Goal: Information Seeking & Learning: Learn about a topic

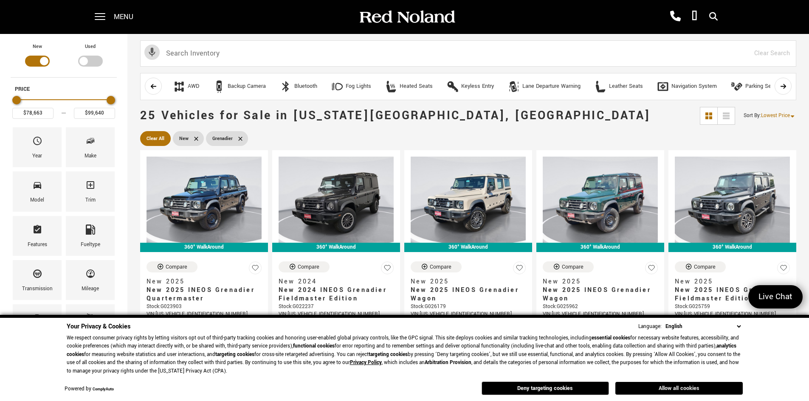
click at [663, 391] on button "Allow all cookies" at bounding box center [678, 388] width 127 height 13
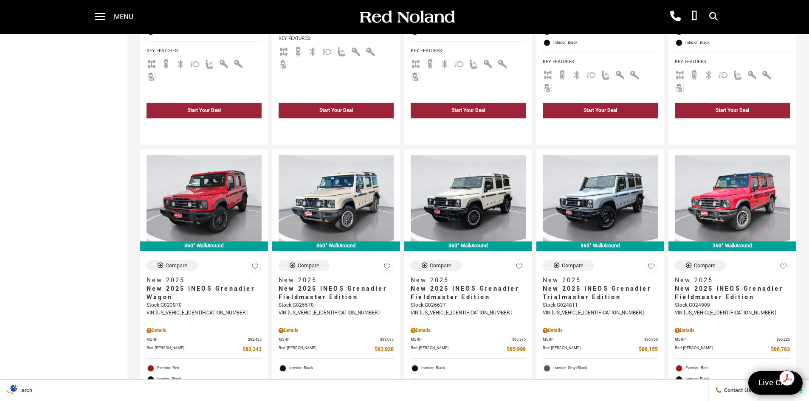
scroll to position [680, 0]
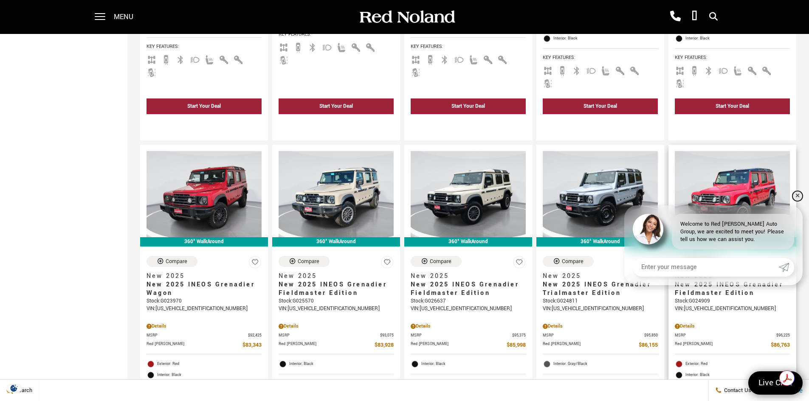
click at [798, 191] on link "✕" at bounding box center [798, 196] width 10 height 10
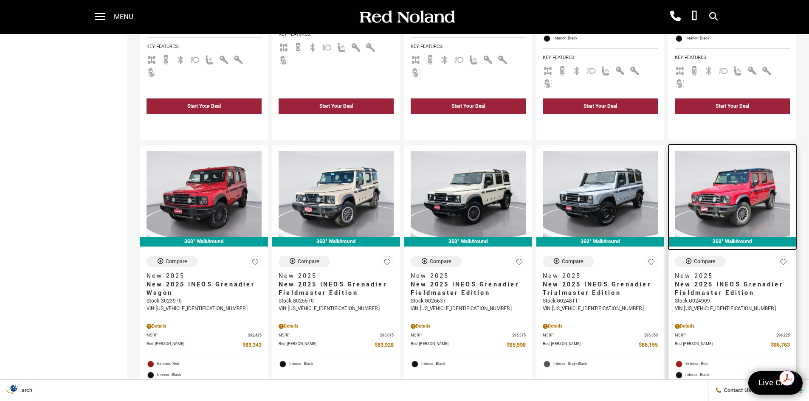
click at [737, 157] on img at bounding box center [732, 194] width 115 height 86
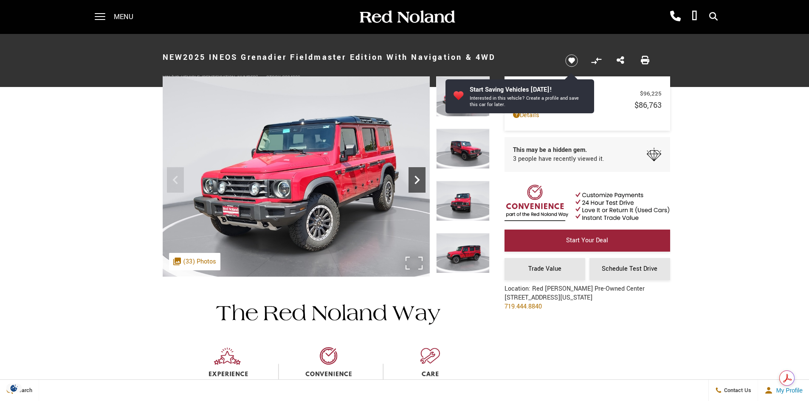
click at [415, 176] on icon "Next" at bounding box center [417, 180] width 17 height 17
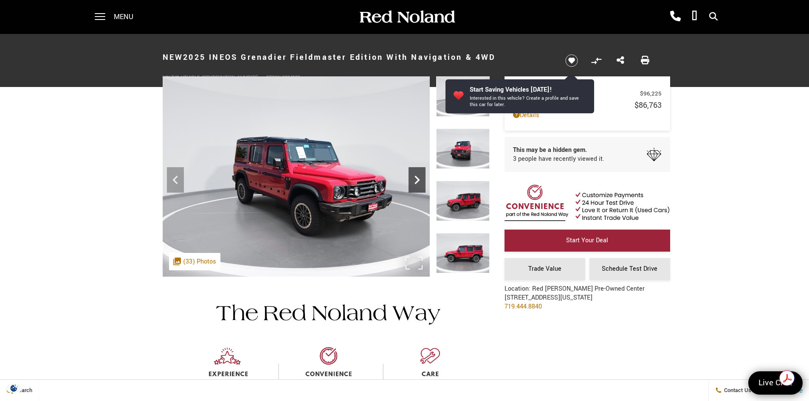
click at [415, 176] on icon "Next" at bounding box center [417, 180] width 17 height 17
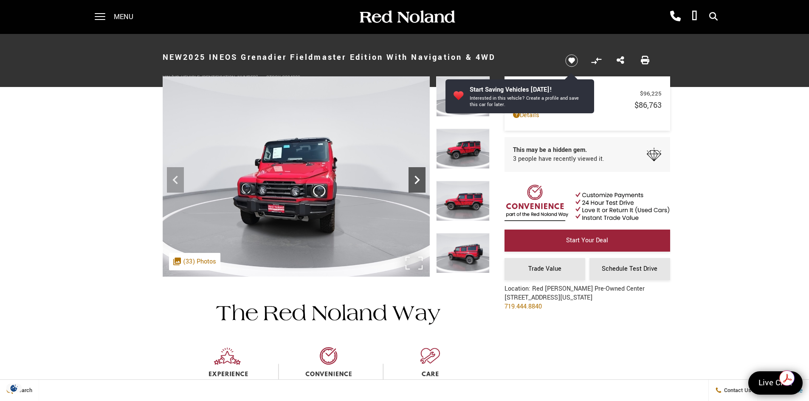
click at [415, 176] on icon "Next" at bounding box center [417, 180] width 17 height 17
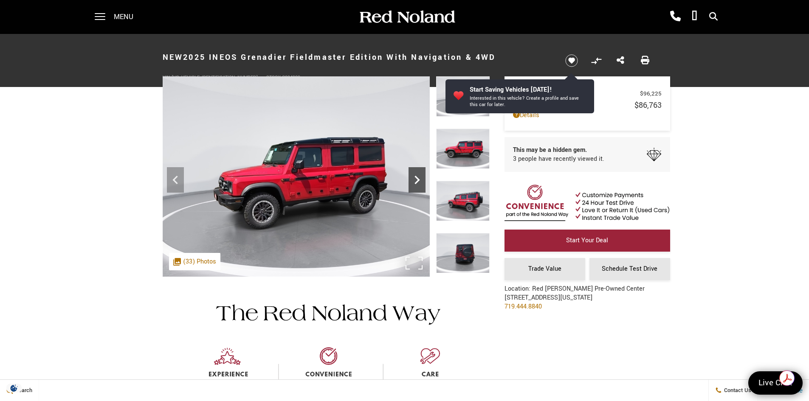
click at [415, 176] on icon "Next" at bounding box center [417, 180] width 17 height 17
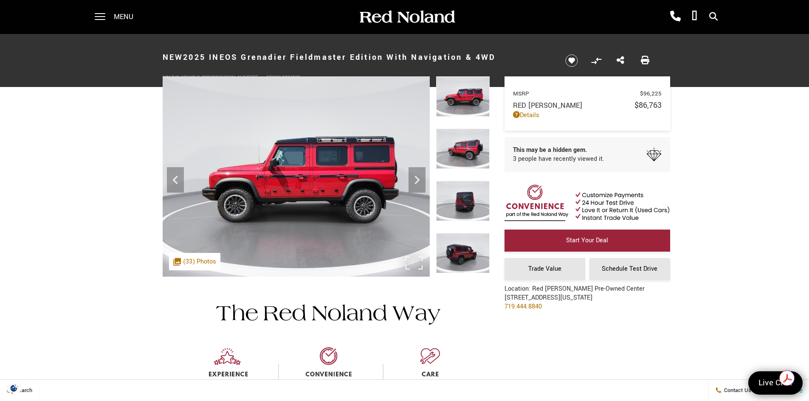
click at [323, 187] on img at bounding box center [296, 176] width 267 height 200
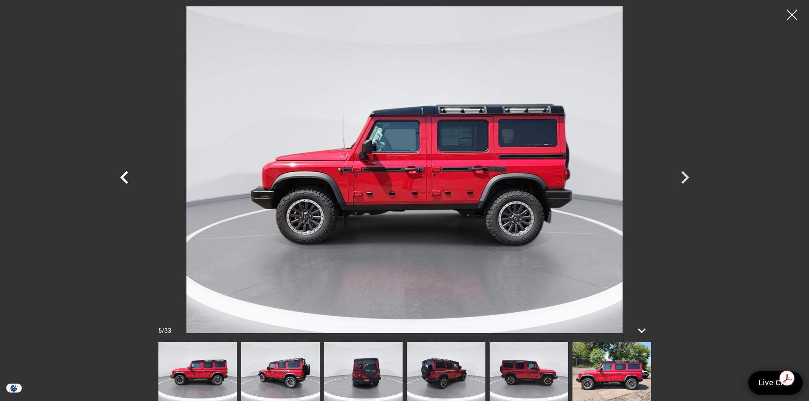
click at [122, 174] on icon "Previous" at bounding box center [124, 177] width 25 height 25
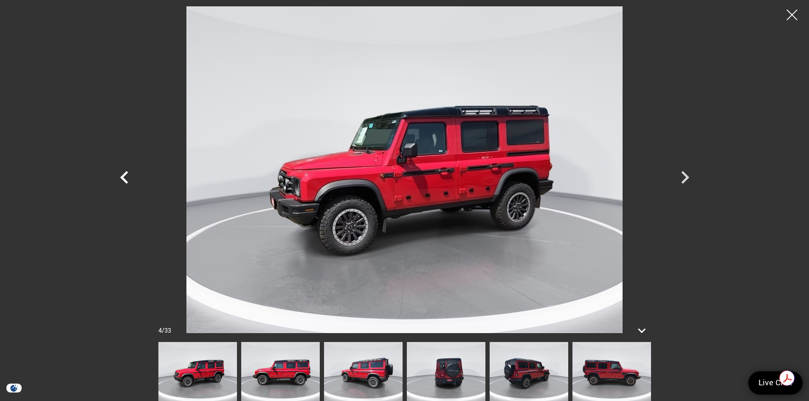
click at [122, 174] on icon "Previous" at bounding box center [124, 177] width 25 height 25
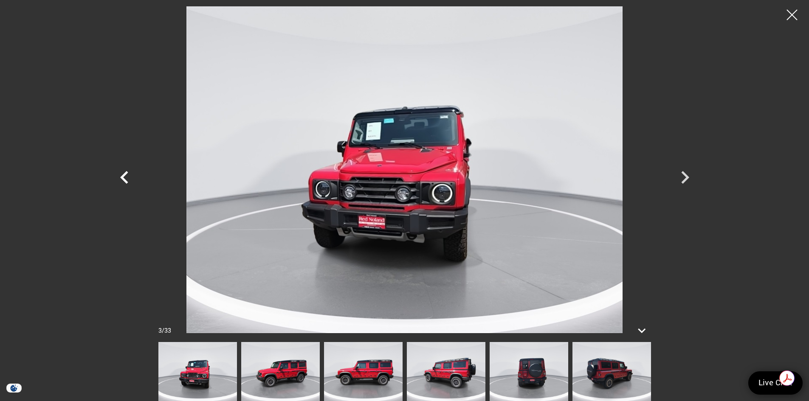
click at [122, 174] on icon "Previous" at bounding box center [124, 177] width 25 height 25
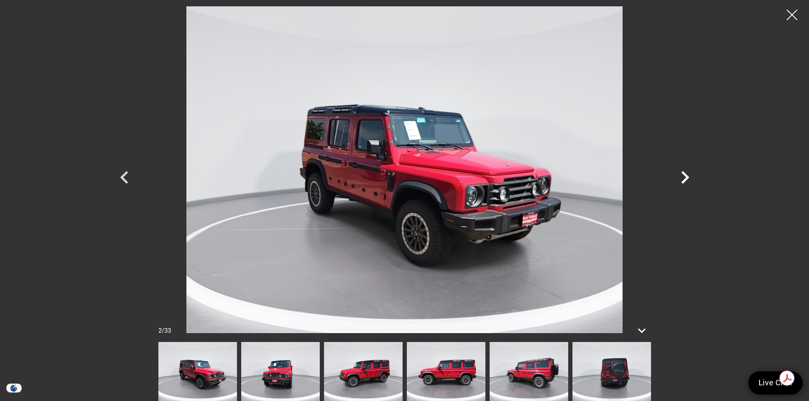
click at [681, 176] on icon "Next" at bounding box center [684, 177] width 25 height 25
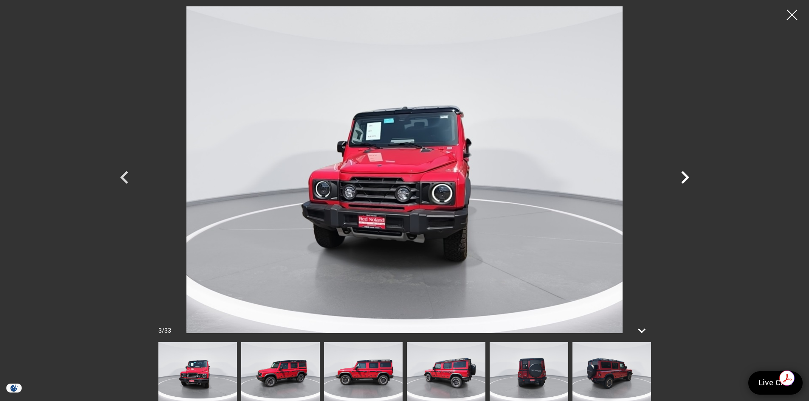
click at [681, 175] on icon "Next" at bounding box center [684, 177] width 25 height 25
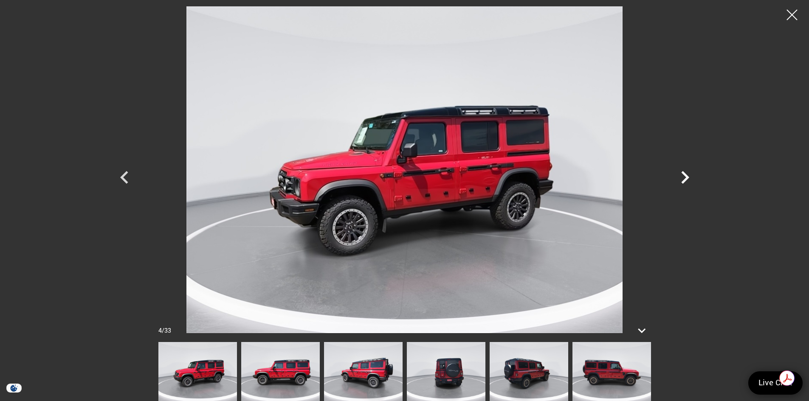
click at [681, 175] on icon "Next" at bounding box center [684, 177] width 25 height 25
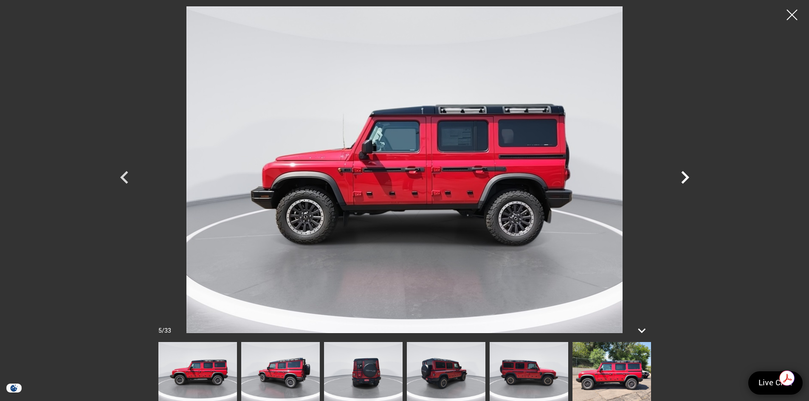
click at [681, 175] on icon "Next" at bounding box center [684, 177] width 25 height 25
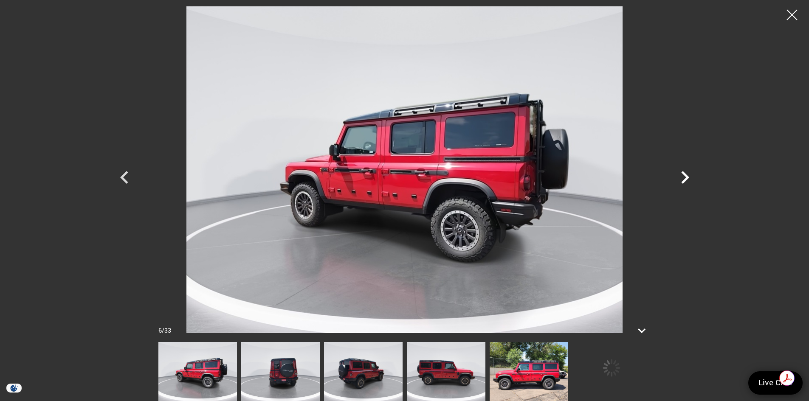
click at [681, 175] on icon "Next" at bounding box center [684, 177] width 25 height 25
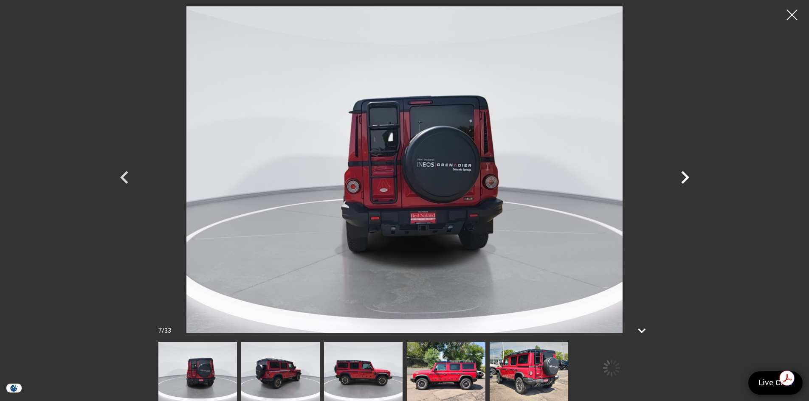
click at [681, 175] on icon "Next" at bounding box center [684, 177] width 25 height 25
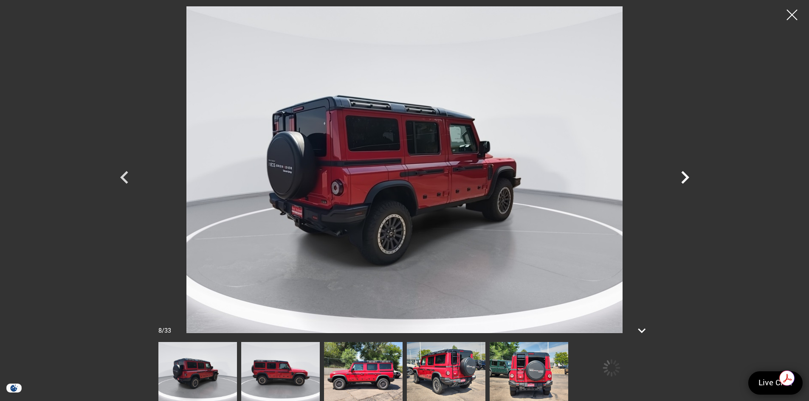
click at [681, 175] on icon "Next" at bounding box center [684, 177] width 25 height 25
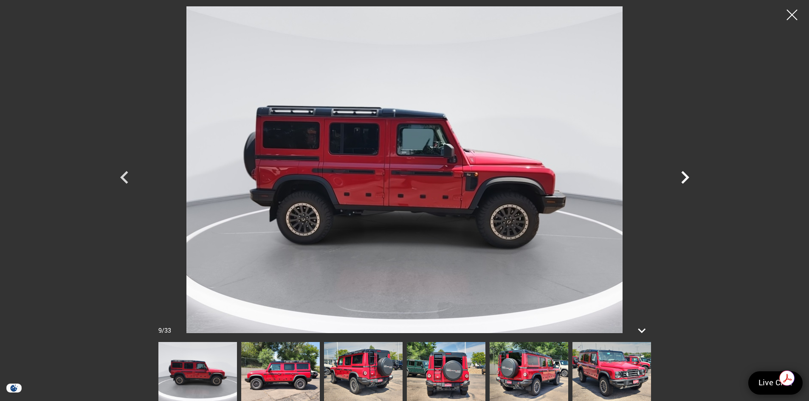
click at [681, 175] on icon "Next" at bounding box center [684, 177] width 25 height 25
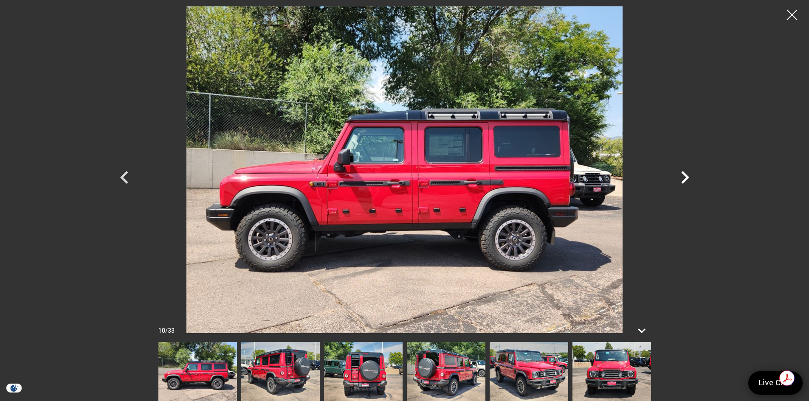
click at [681, 175] on icon "Next" at bounding box center [684, 177] width 25 height 25
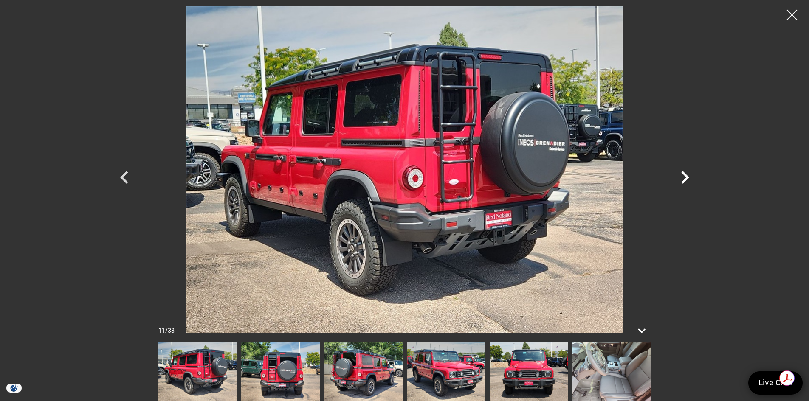
click at [681, 175] on icon "Next" at bounding box center [684, 177] width 25 height 25
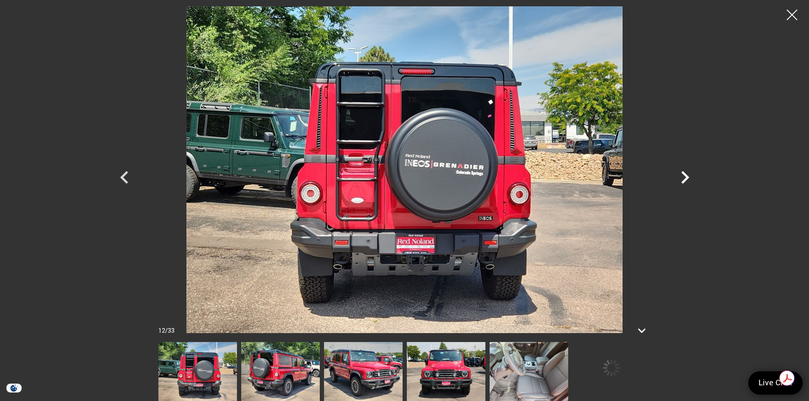
click at [681, 175] on icon "Next" at bounding box center [684, 177] width 25 height 25
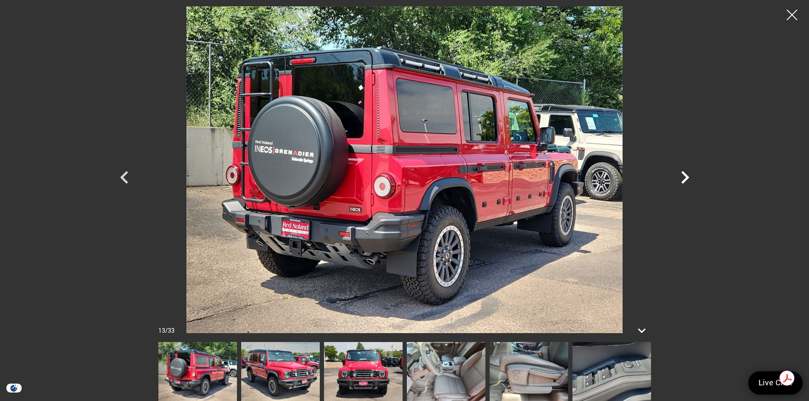
click at [681, 175] on icon "Next" at bounding box center [684, 177] width 25 height 25
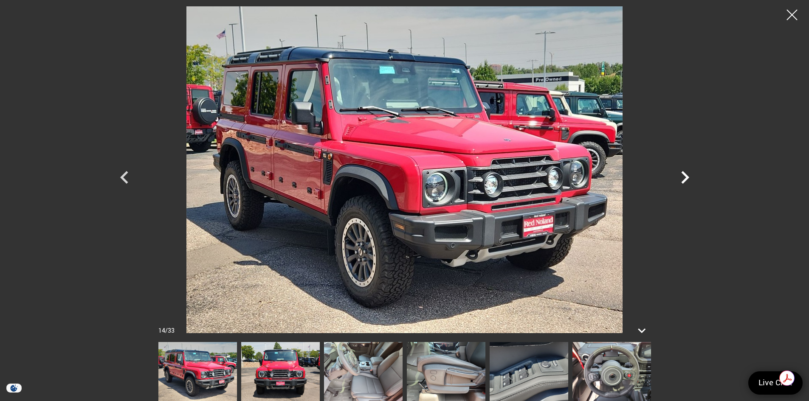
click at [681, 175] on icon "Next" at bounding box center [684, 177] width 25 height 25
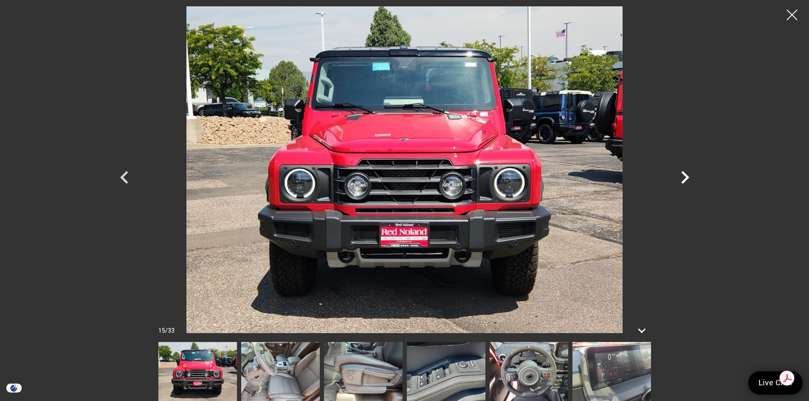
click at [681, 175] on icon "Next" at bounding box center [684, 177] width 25 height 25
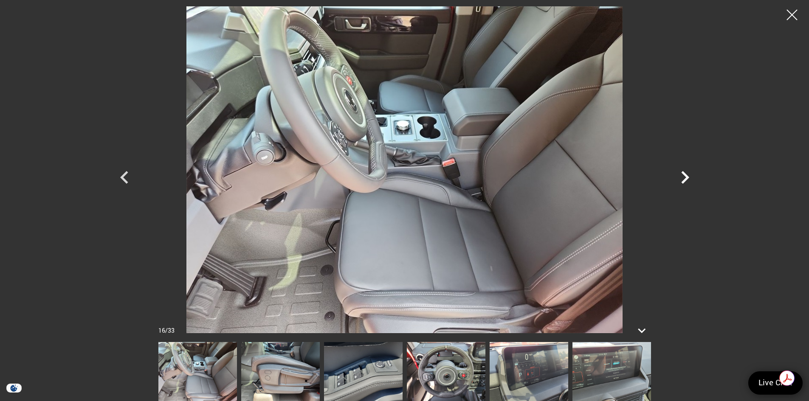
click at [681, 175] on icon "Next" at bounding box center [684, 177] width 25 height 25
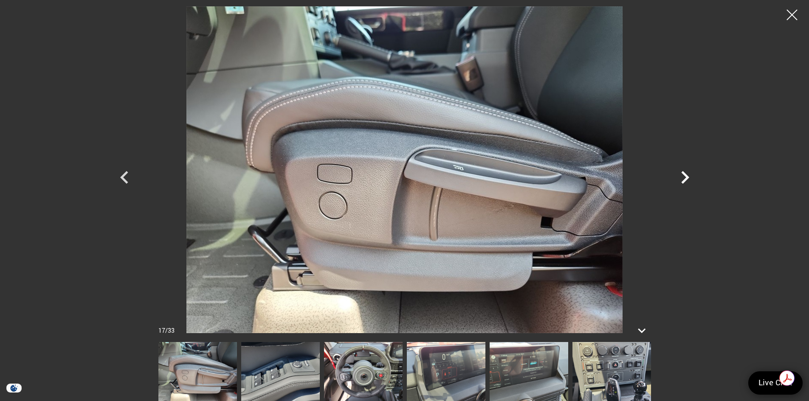
click at [681, 175] on icon "Next" at bounding box center [684, 177] width 25 height 25
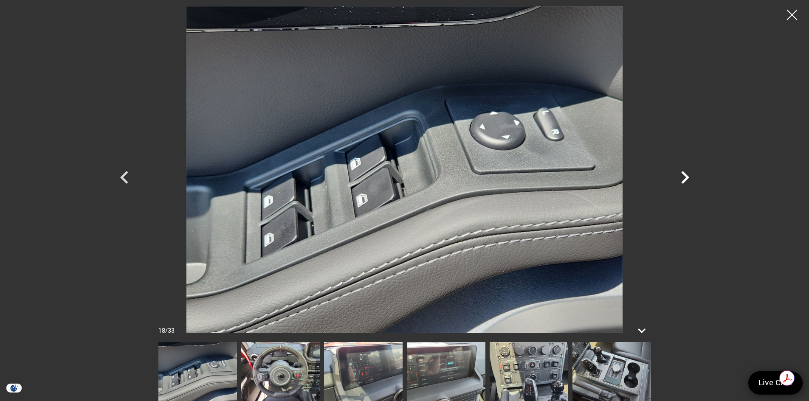
click at [681, 175] on icon "Next" at bounding box center [684, 177] width 25 height 25
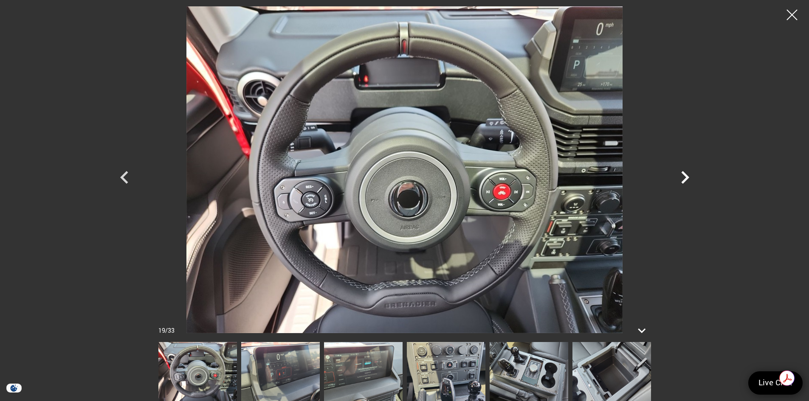
click at [681, 175] on icon "Next" at bounding box center [684, 177] width 25 height 25
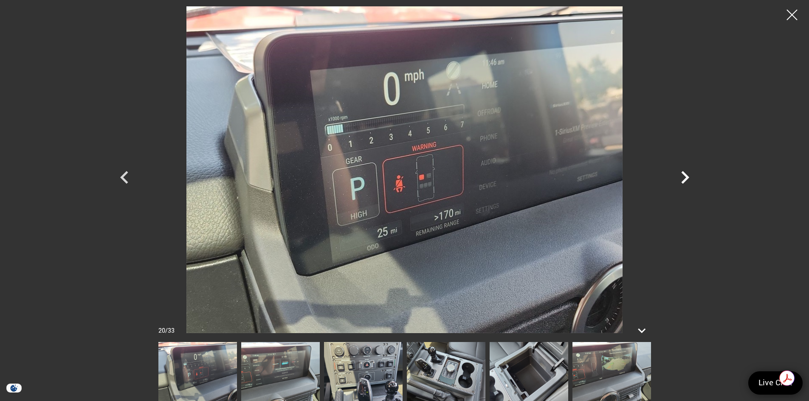
click at [683, 175] on icon "Next" at bounding box center [684, 177] width 25 height 25
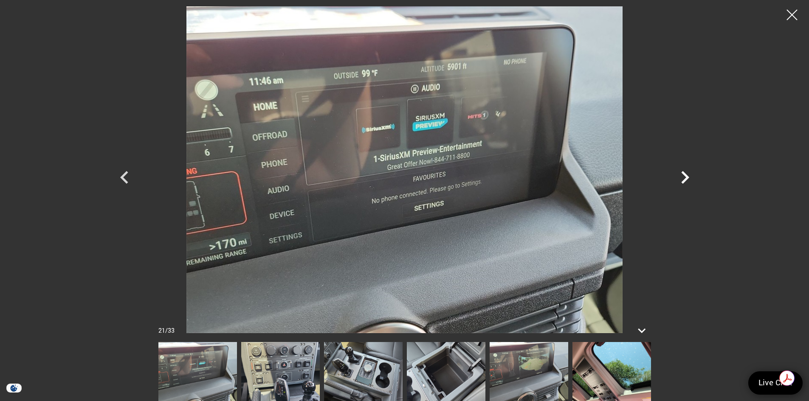
click at [683, 175] on icon "Next" at bounding box center [684, 177] width 25 height 25
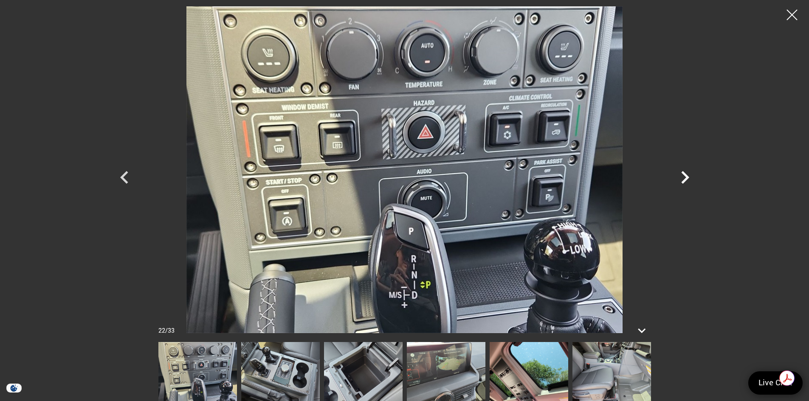
click at [683, 175] on icon "Next" at bounding box center [684, 177] width 25 height 25
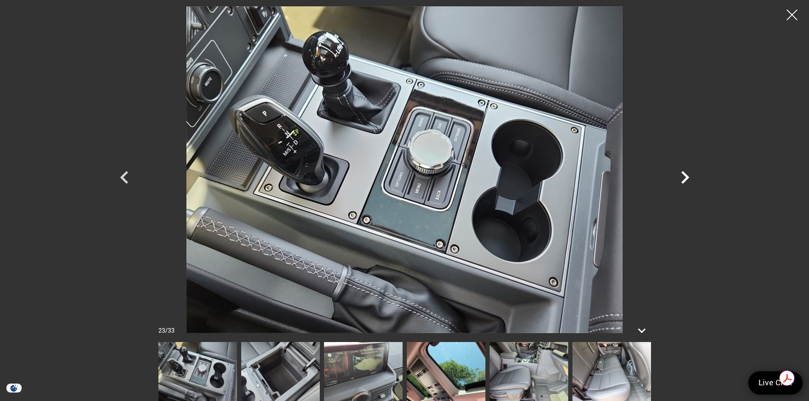
click at [683, 175] on icon "Next" at bounding box center [684, 177] width 25 height 25
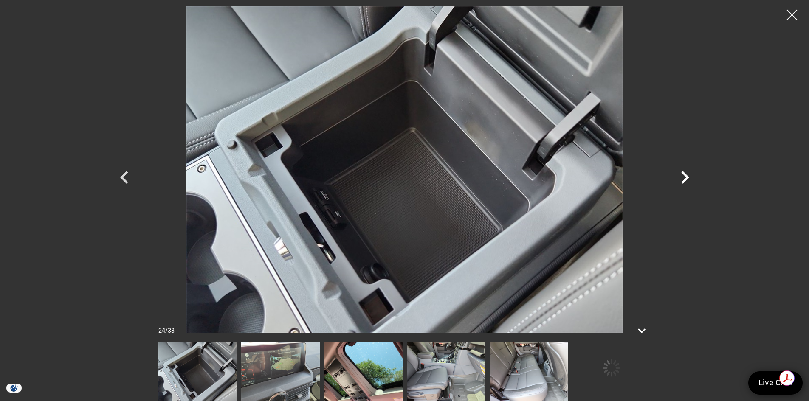
click at [683, 175] on icon "Next" at bounding box center [684, 177] width 25 height 25
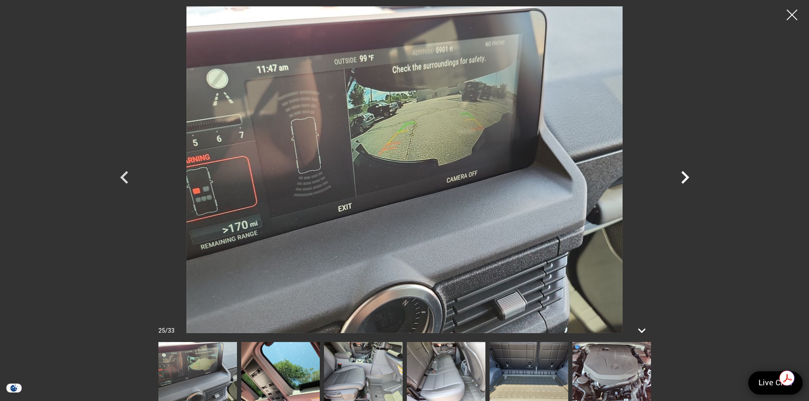
click at [683, 175] on icon "Next" at bounding box center [684, 177] width 25 height 25
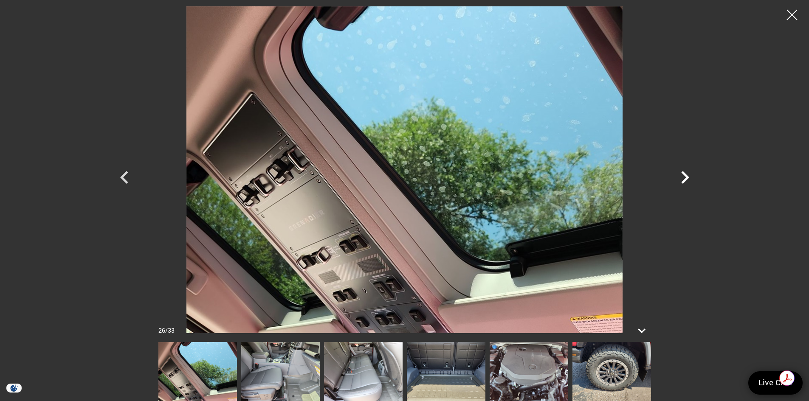
click at [683, 175] on icon "Next" at bounding box center [684, 177] width 25 height 25
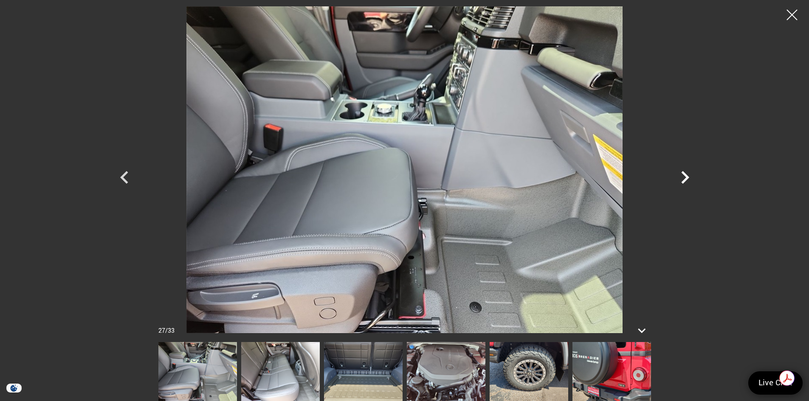
click at [683, 175] on icon "Next" at bounding box center [684, 177] width 25 height 25
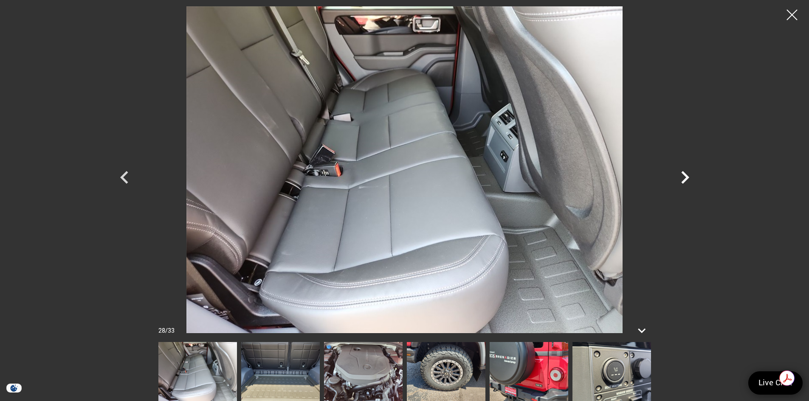
click at [683, 175] on icon "Next" at bounding box center [684, 177] width 25 height 25
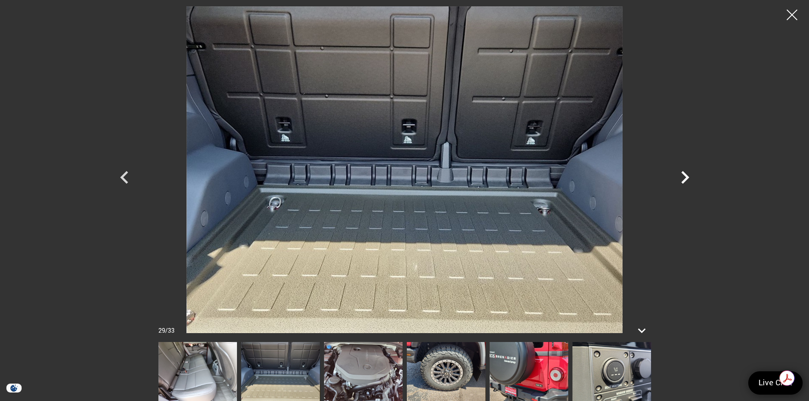
click at [683, 175] on icon "Next" at bounding box center [684, 177] width 25 height 25
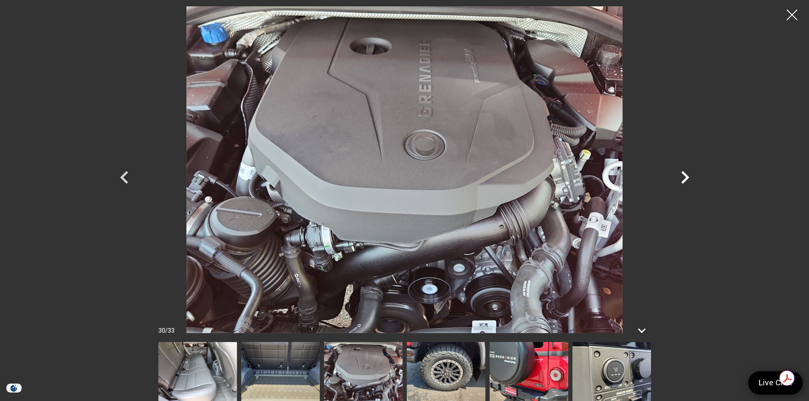
click at [683, 175] on icon "Next" at bounding box center [684, 177] width 25 height 25
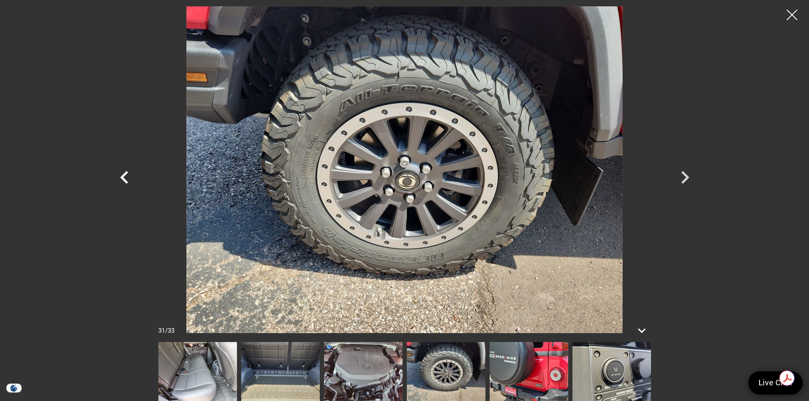
click at [125, 174] on icon "Previous" at bounding box center [124, 177] width 8 height 13
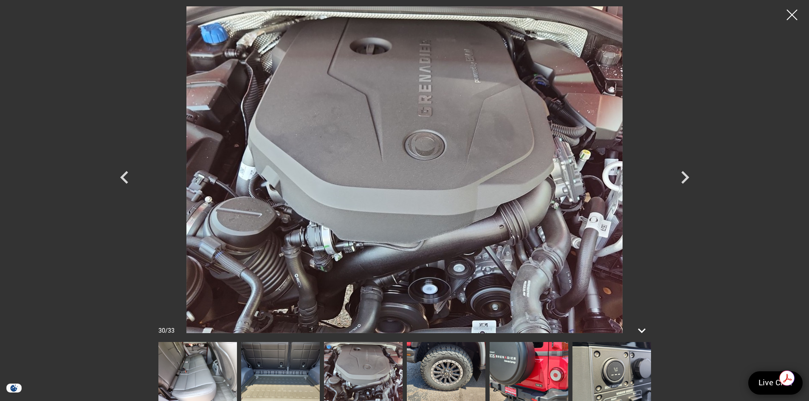
click at [477, 87] on img at bounding box center [405, 169] width 510 height 327
drag, startPoint x: 793, startPoint y: 15, endPoint x: 787, endPoint y: 15, distance: 6.8
click at [793, 15] on div at bounding box center [791, 14] width 21 height 21
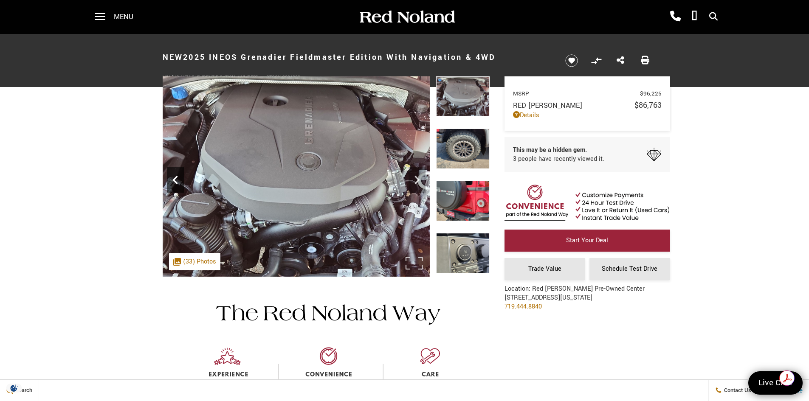
click at [180, 181] on icon "Previous" at bounding box center [175, 180] width 17 height 17
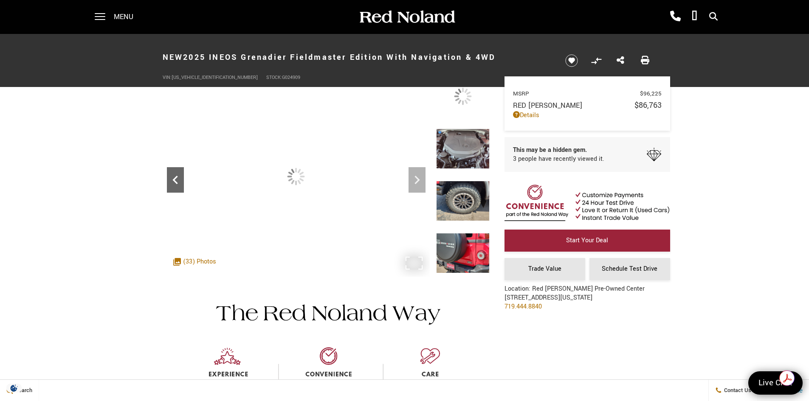
click at [178, 181] on icon "Previous" at bounding box center [175, 180] width 17 height 17
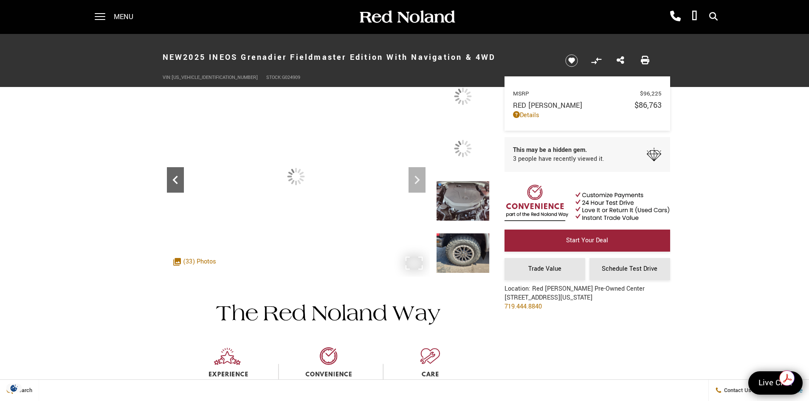
click at [178, 181] on icon "Previous" at bounding box center [175, 180] width 17 height 17
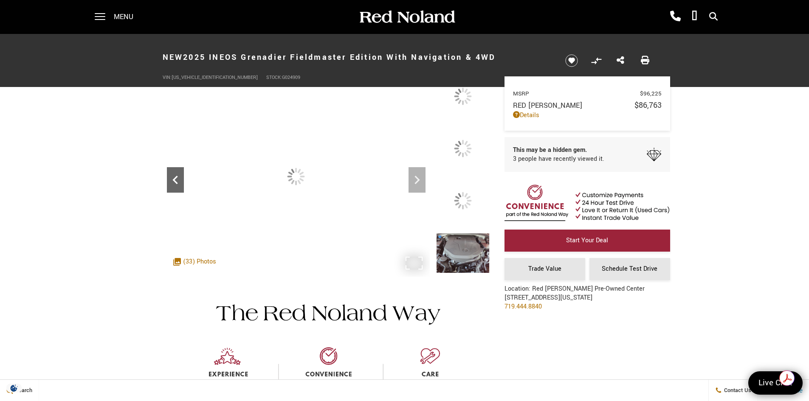
click at [178, 181] on icon "Previous" at bounding box center [175, 180] width 17 height 17
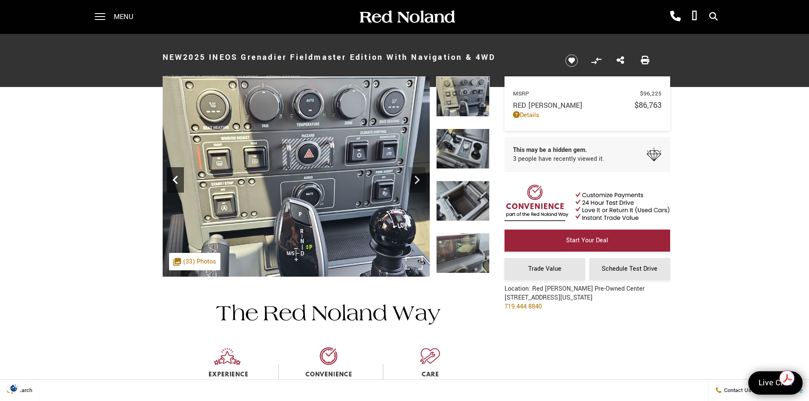
click at [178, 181] on icon "Previous" at bounding box center [175, 180] width 17 height 17
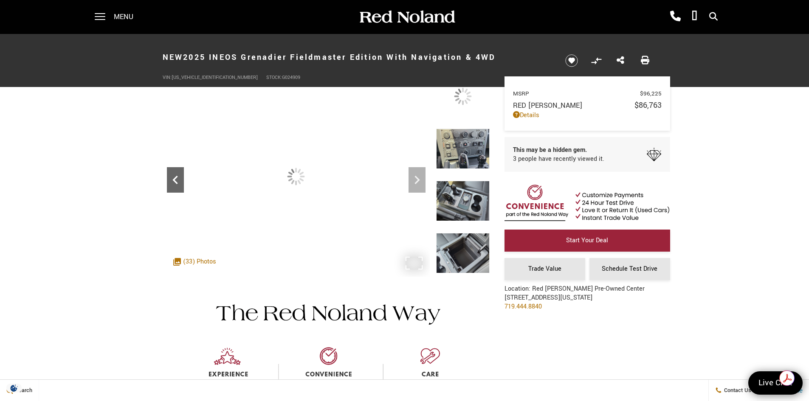
click at [178, 181] on icon "Previous" at bounding box center [175, 180] width 17 height 17
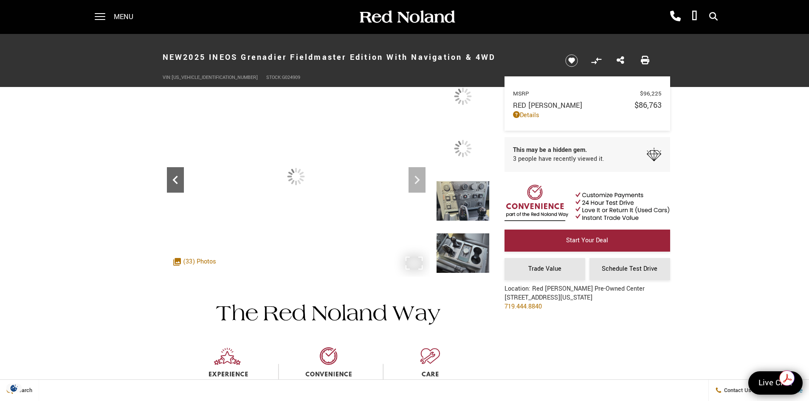
click at [178, 181] on icon "Previous" at bounding box center [175, 180] width 17 height 17
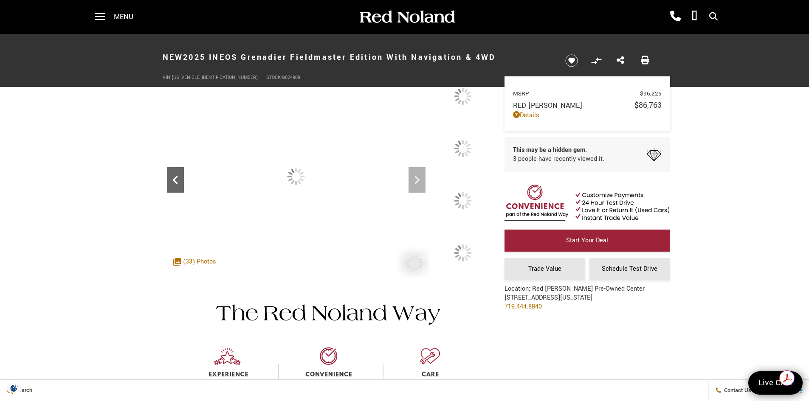
click at [178, 181] on icon "Previous" at bounding box center [175, 180] width 17 height 17
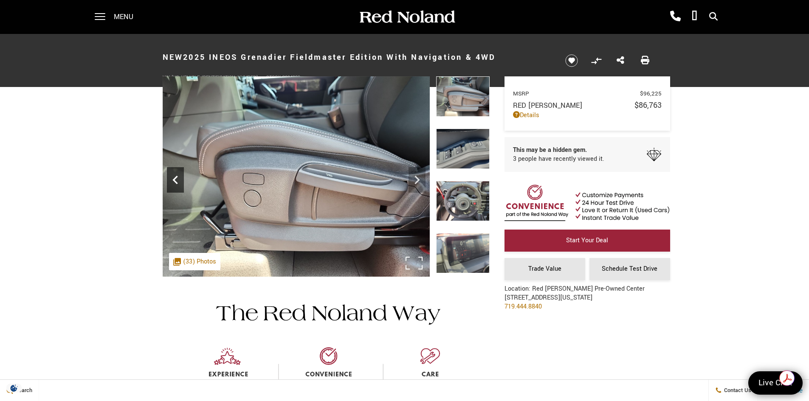
click at [178, 181] on icon "Previous" at bounding box center [175, 180] width 17 height 17
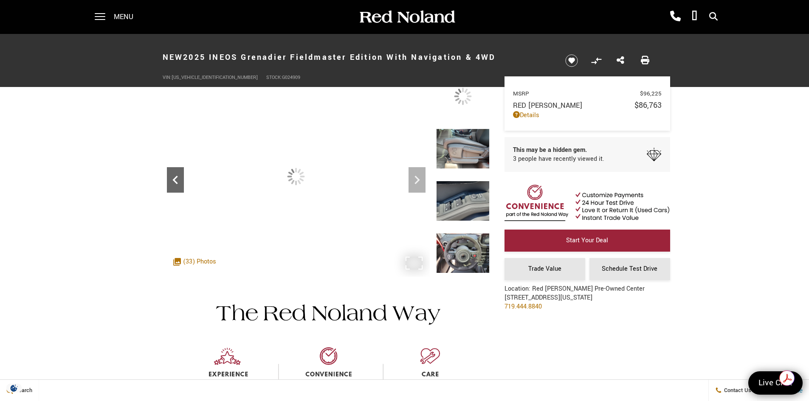
click at [178, 181] on icon "Previous" at bounding box center [175, 180] width 17 height 17
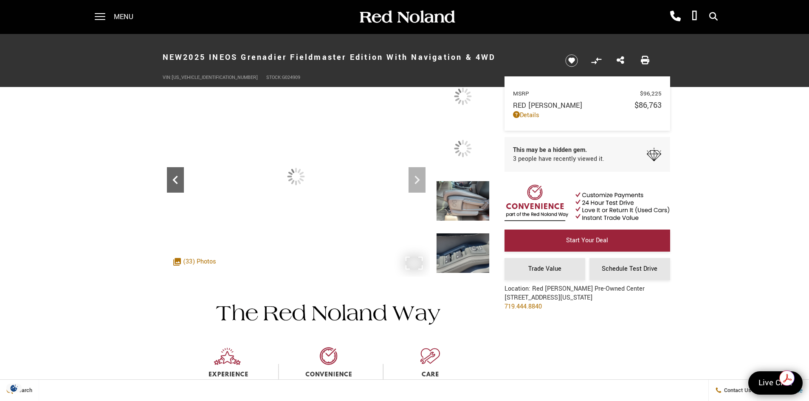
click at [178, 181] on icon "Previous" at bounding box center [175, 180] width 17 height 17
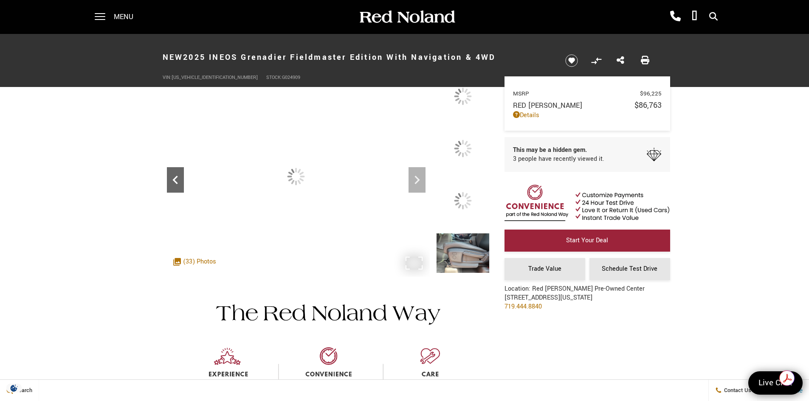
click at [178, 181] on icon "Previous" at bounding box center [175, 180] width 17 height 17
